Goal: Task Accomplishment & Management: Complete application form

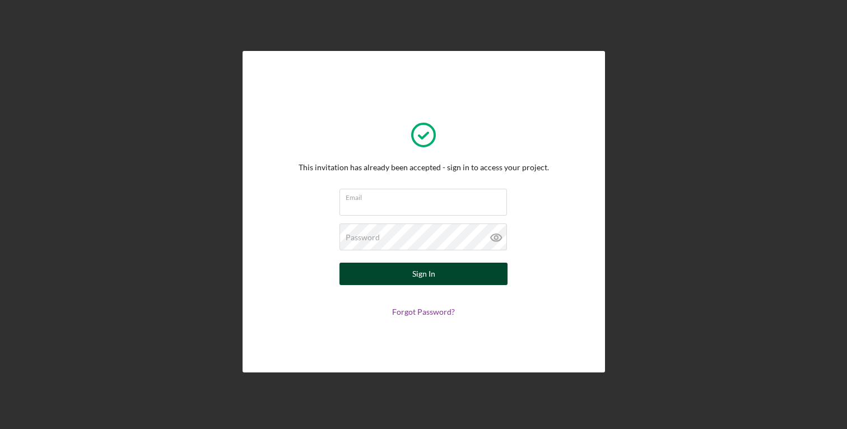
type input "[EMAIL_ADDRESS][DOMAIN_NAME]"
click at [435, 273] on button "Sign In" at bounding box center [424, 274] width 168 height 22
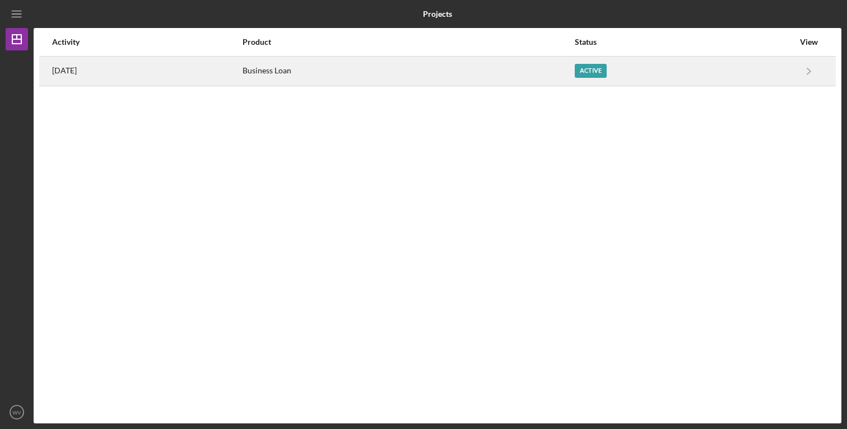
click at [607, 69] on div "Active" at bounding box center [591, 71] width 32 height 14
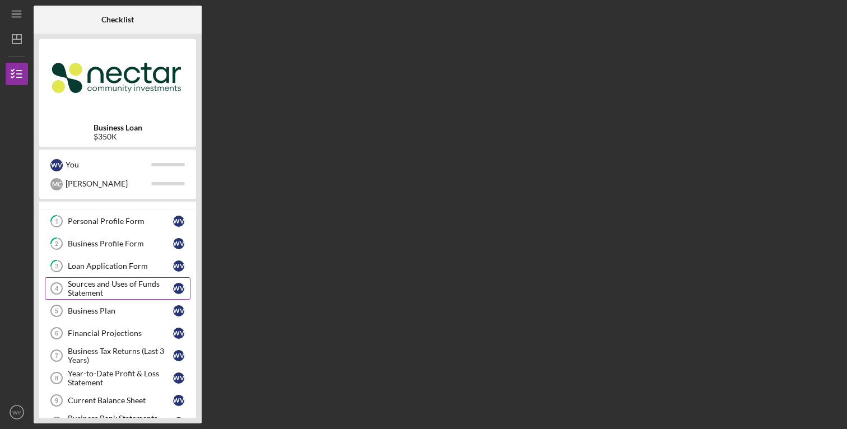
scroll to position [12, 0]
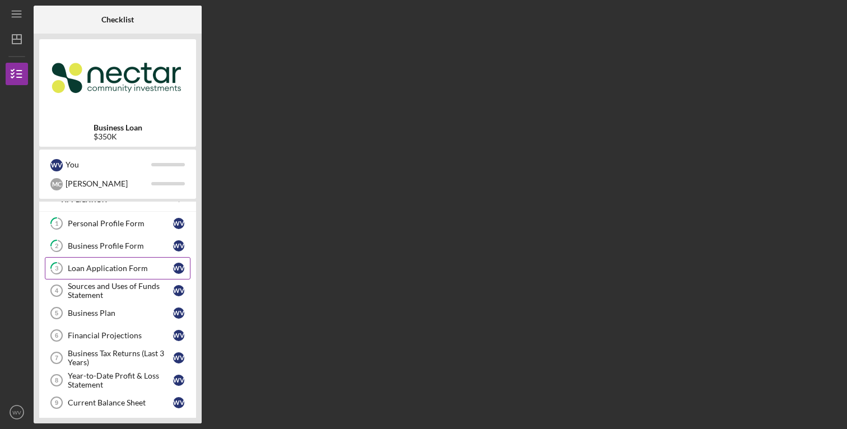
click at [127, 269] on div "Loan Application Form" at bounding box center [120, 268] width 105 height 9
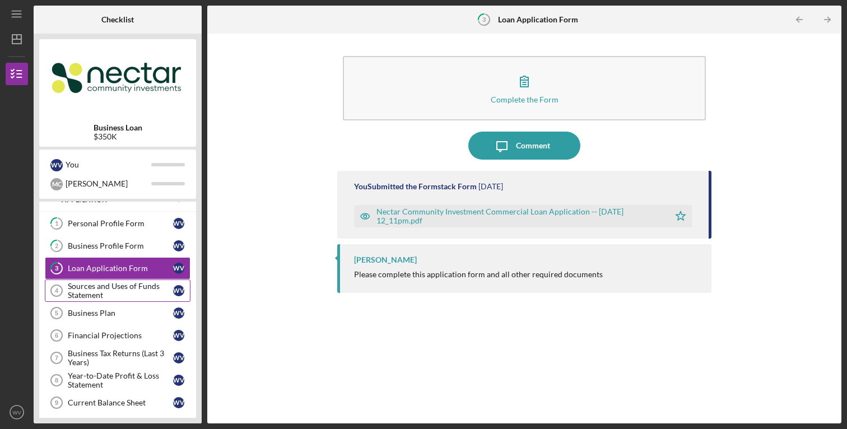
click at [121, 291] on div "Sources and Uses of Funds Statement" at bounding box center [120, 291] width 105 height 18
